Goal: Information Seeking & Learning: Learn about a topic

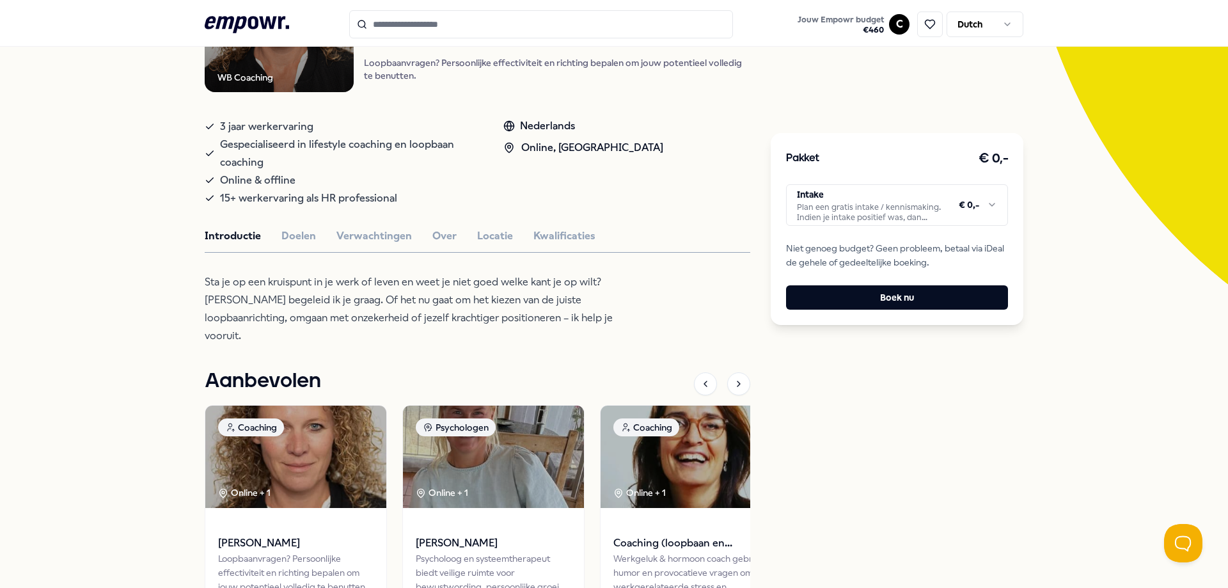
scroll to position [205, 0]
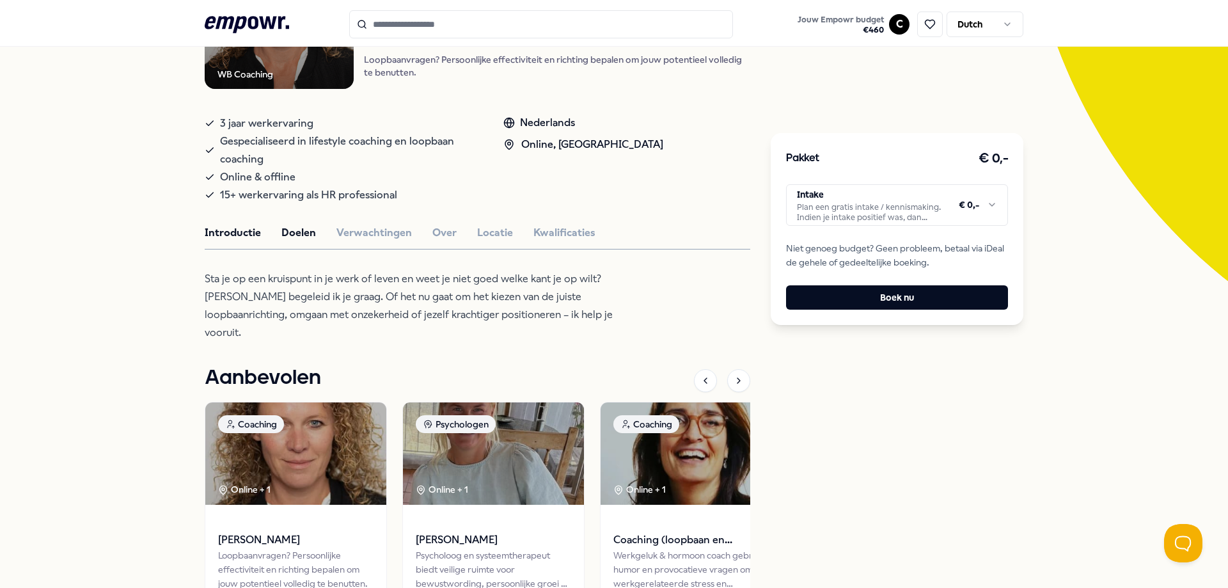
click at [300, 235] on button "Doelen" at bounding box center [298, 232] width 35 height 17
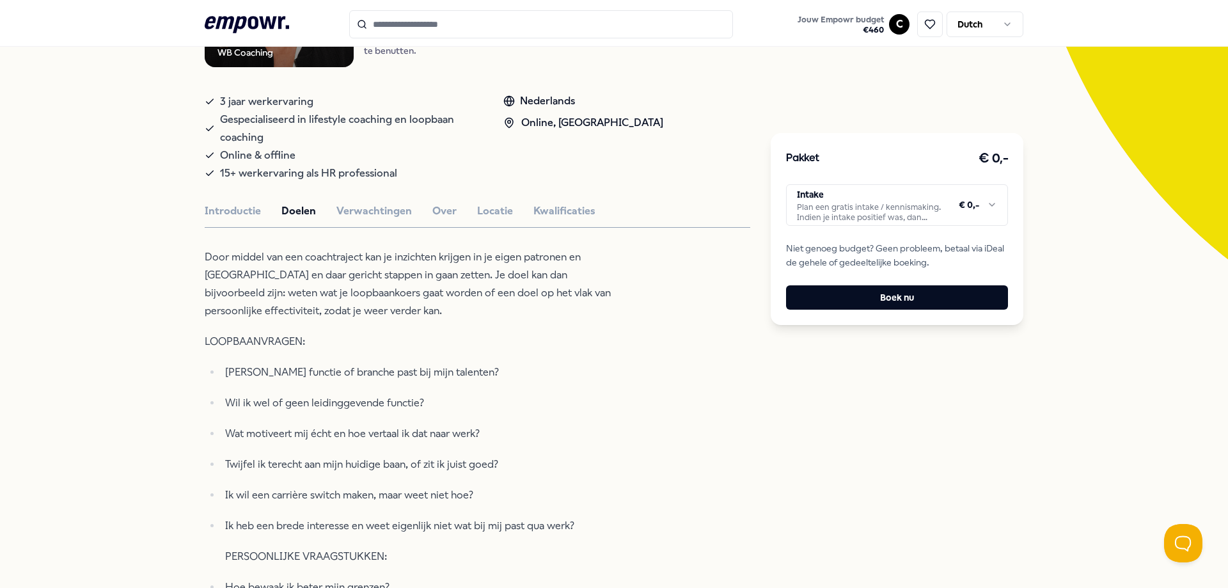
scroll to position [260, 0]
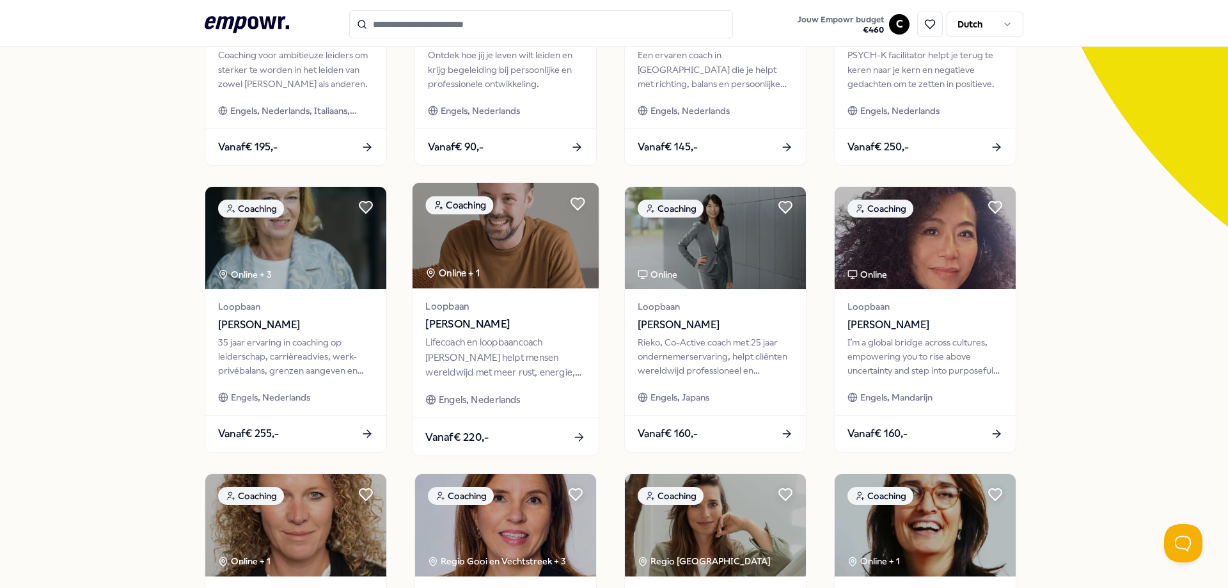
click at [544, 356] on div "Lifecoach en loopbaancoach [PERSON_NAME] helpt mensen wereldwijd met meer rust,…" at bounding box center [505, 357] width 160 height 44
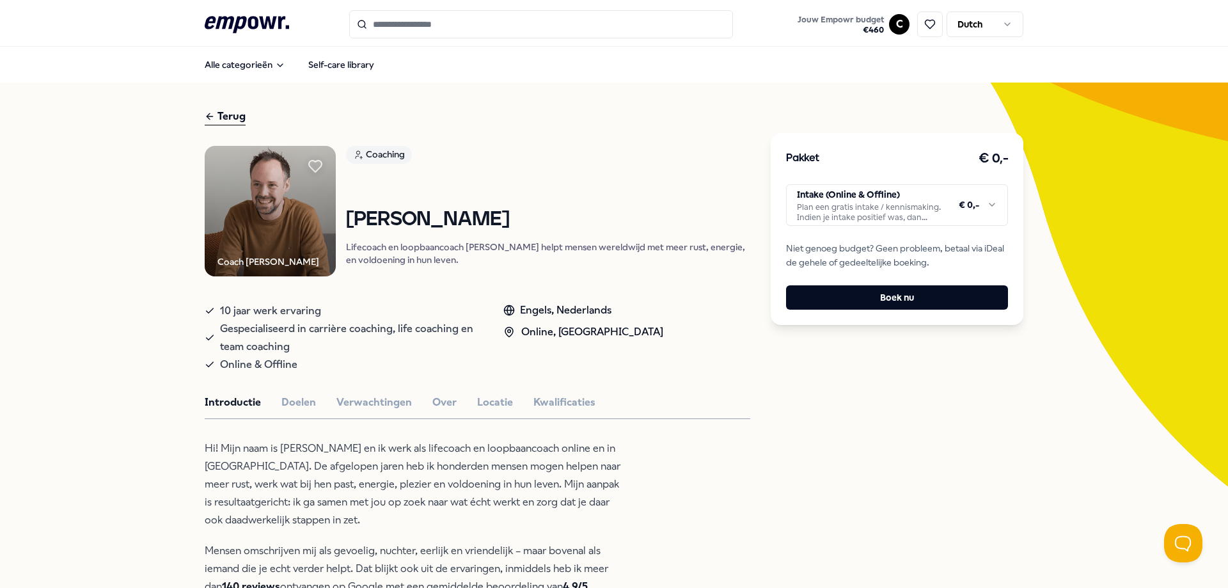
click at [283, 411] on button "Doelen" at bounding box center [298, 402] width 35 height 17
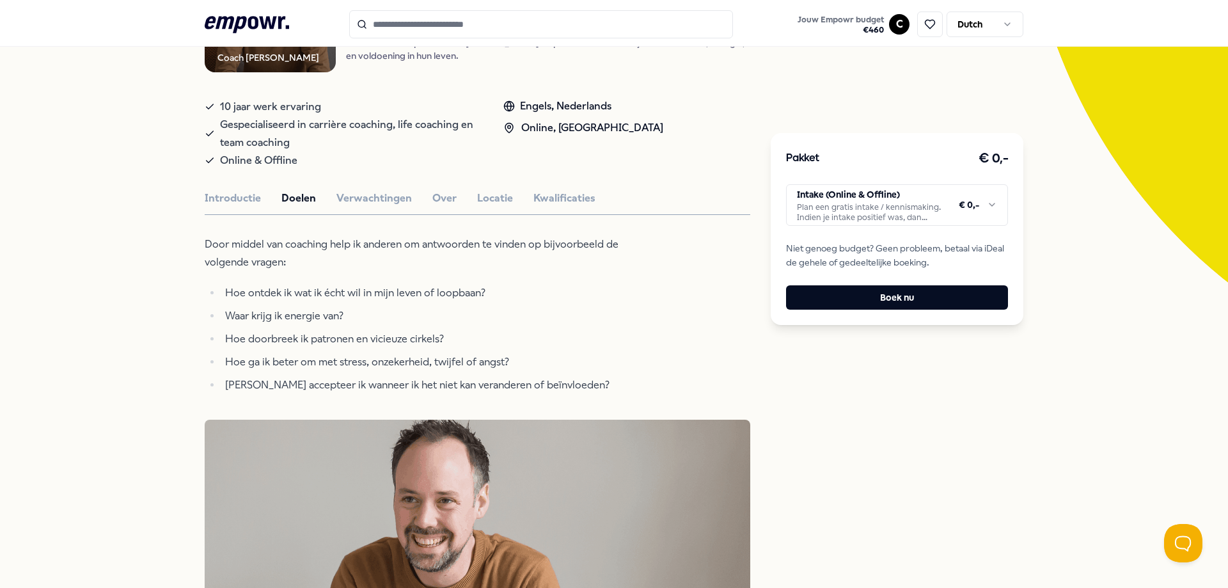
scroll to position [244, 0]
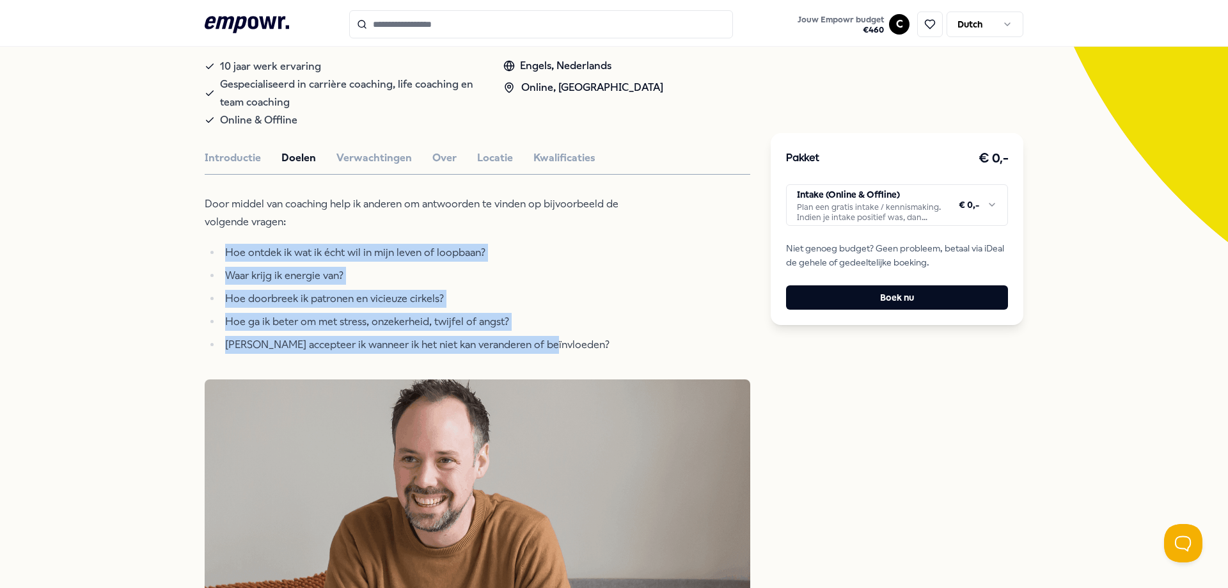
drag, startPoint x: 221, startPoint y: 264, endPoint x: 606, endPoint y: 353, distance: 395.7
click at [606, 353] on ul "Hoe ontdek ik wat ik écht wil in mijn leven of loopbaan? Waar krijg ik energie …" at bounding box center [413, 299] width 416 height 110
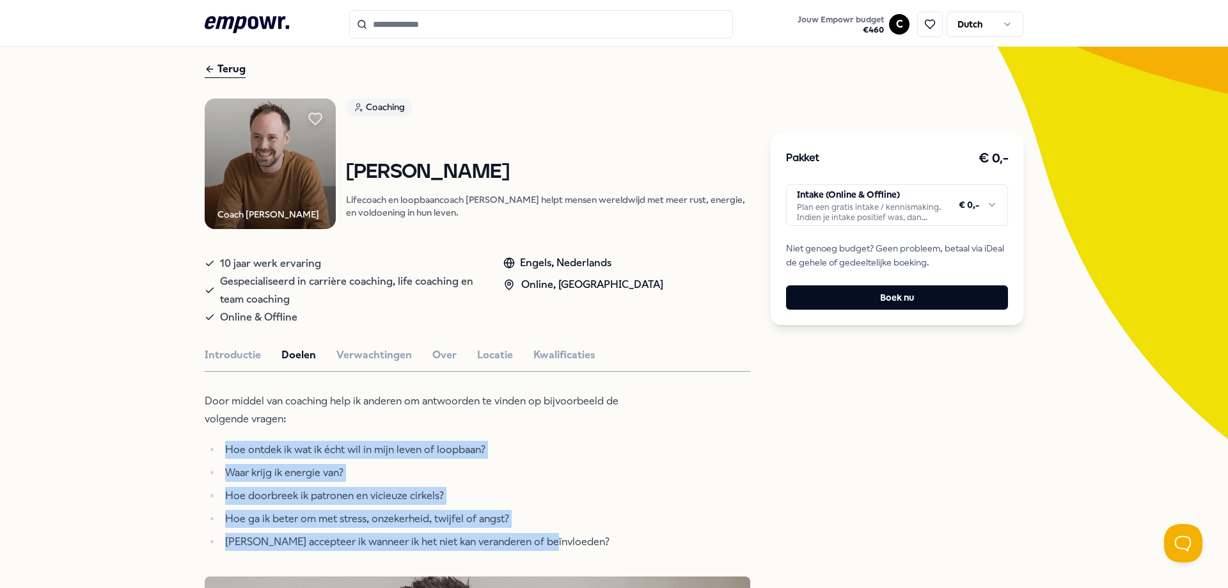
scroll to position [0, 0]
